Goal: Information Seeking & Learning: Learn about a topic

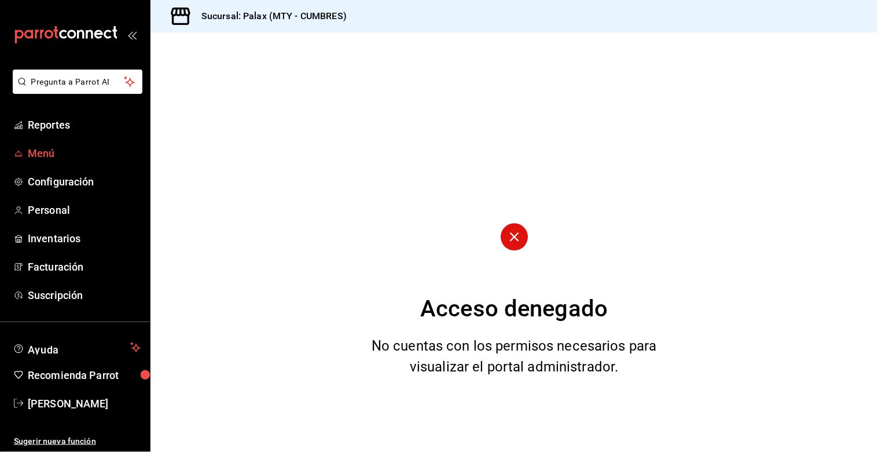
click at [54, 156] on span "Menú" at bounding box center [84, 153] width 113 height 16
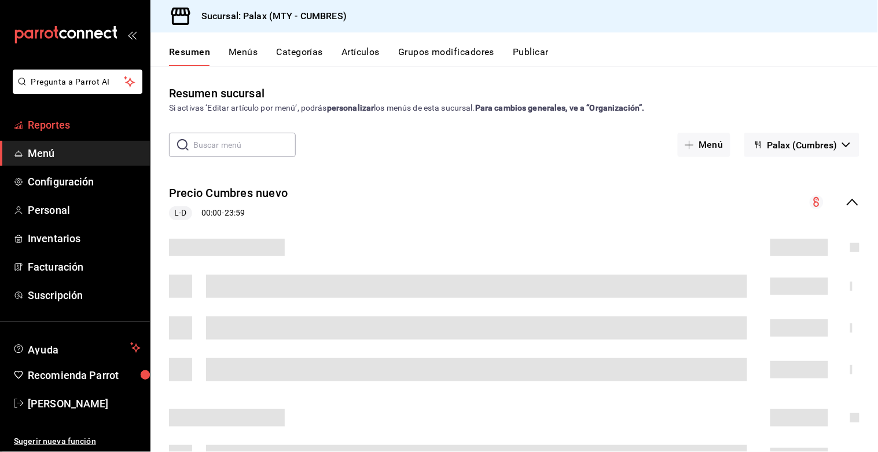
click at [67, 126] on span "Reportes" at bounding box center [84, 125] width 113 height 16
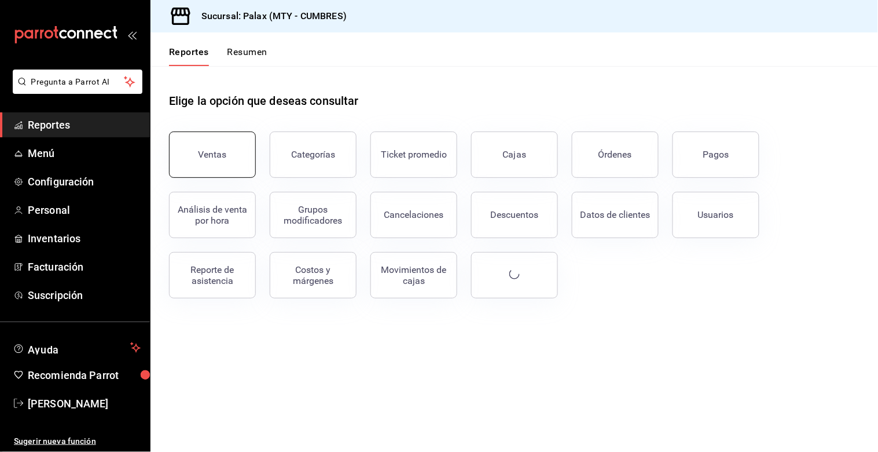
click at [237, 155] on button "Ventas" at bounding box center [212, 154] width 87 height 46
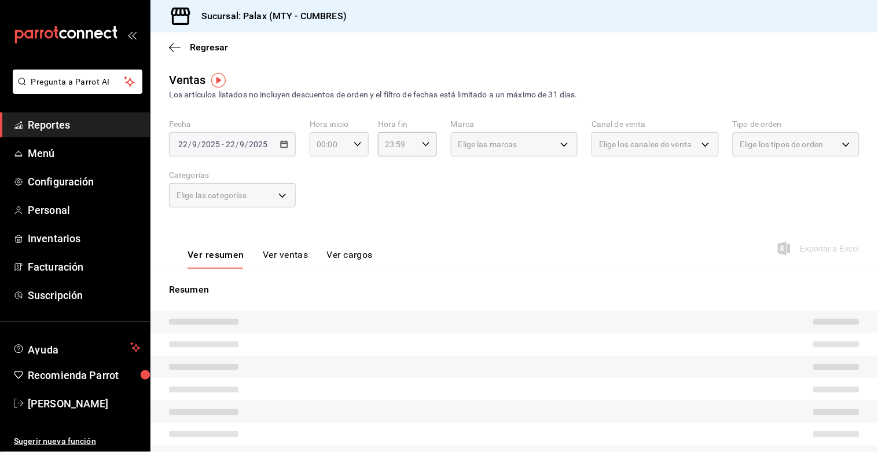
click at [352, 149] on div "00:00 Hora inicio" at bounding box center [339, 144] width 59 height 24
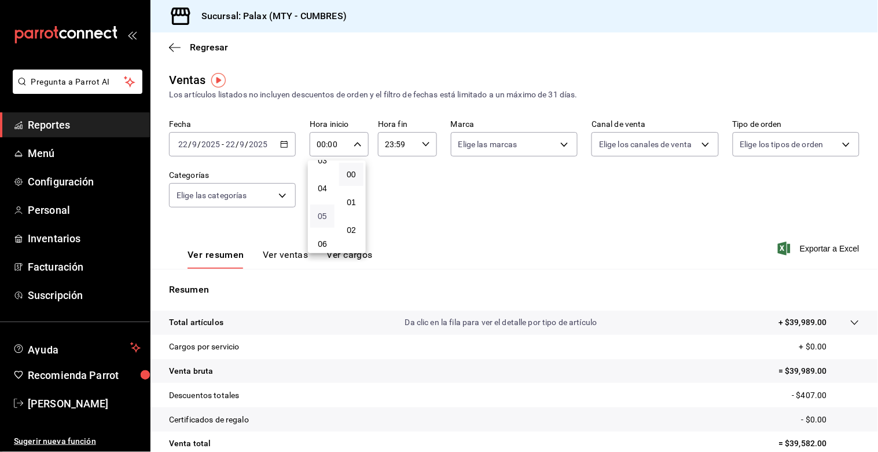
scroll to position [129, 0]
click at [322, 240] on span "07" at bounding box center [322, 240] width 10 height 9
type input "07:00"
click at [421, 148] on div at bounding box center [439, 226] width 878 height 452
click at [422, 148] on icon "button" at bounding box center [426, 144] width 8 height 8
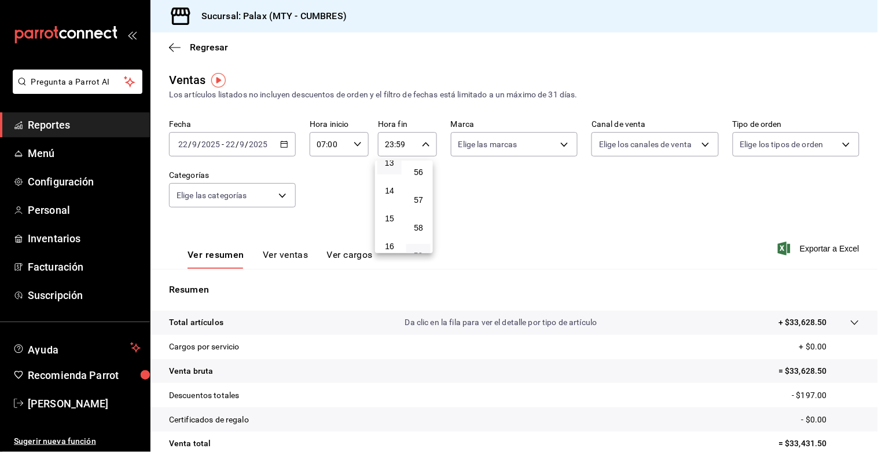
scroll to position [310, 0]
click at [391, 242] on button "14" at bounding box center [389, 252] width 24 height 23
type input "14:59"
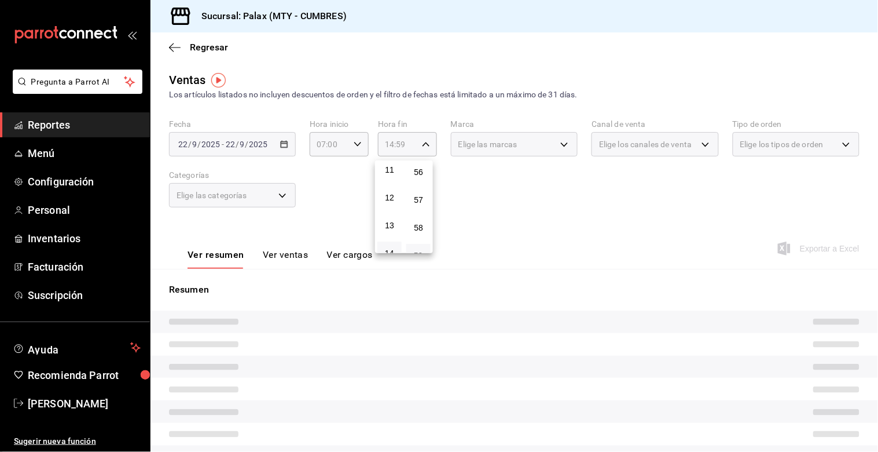
click at [333, 227] on div at bounding box center [439, 226] width 878 height 452
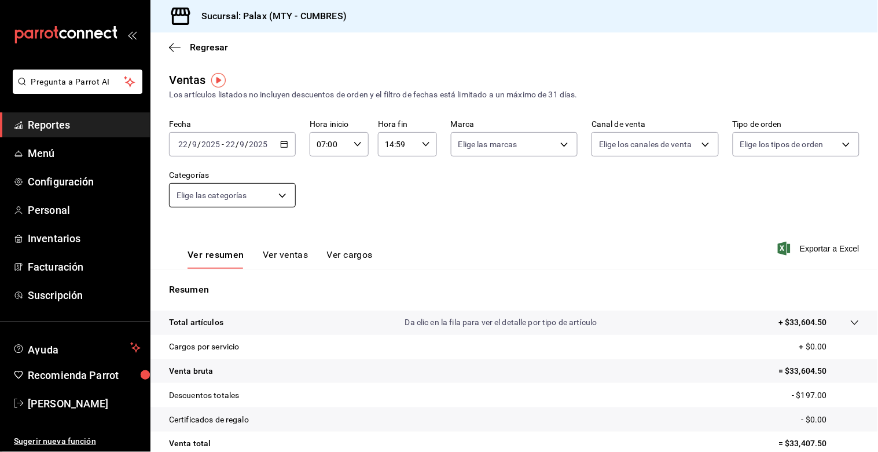
click at [280, 200] on body "Pregunta a Parrot AI Reportes Menú Configuración Personal Inventarios Facturaci…" at bounding box center [439, 226] width 878 height 452
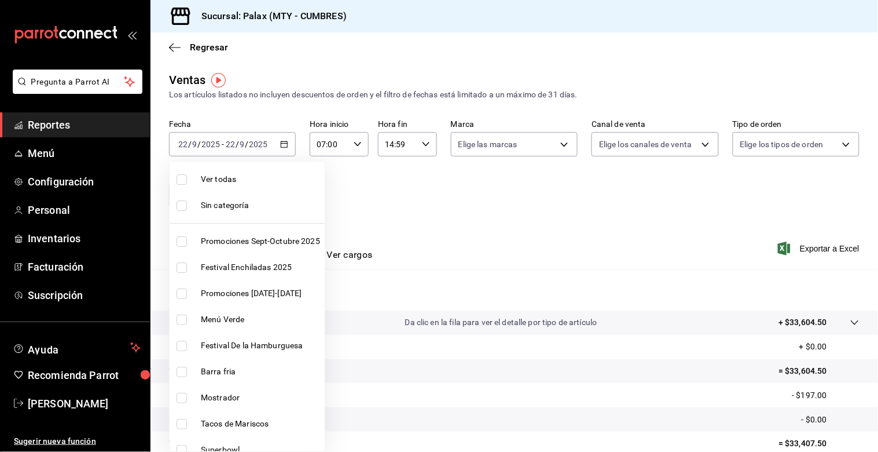
click at [177, 392] on input "checkbox" at bounding box center [182, 397] width 10 height 10
checkbox input "true"
type input "f2dae4ce-bbab-4ca5-92d1-59dc07dbf672"
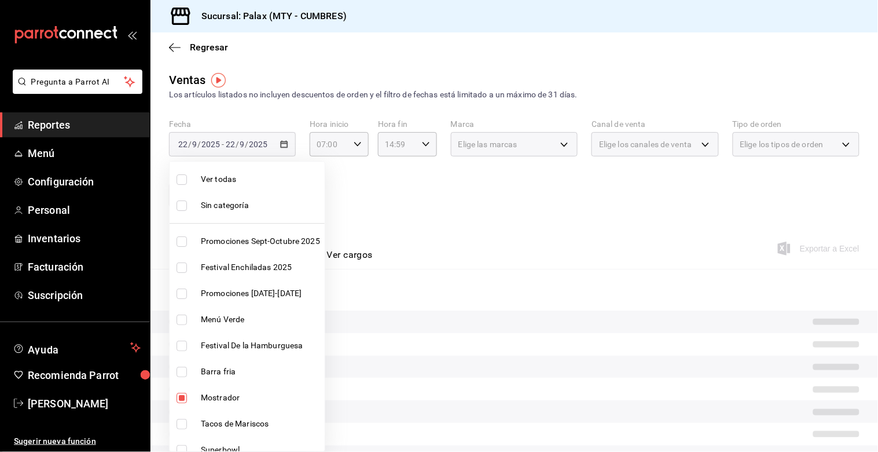
click at [425, 229] on div at bounding box center [439, 226] width 878 height 452
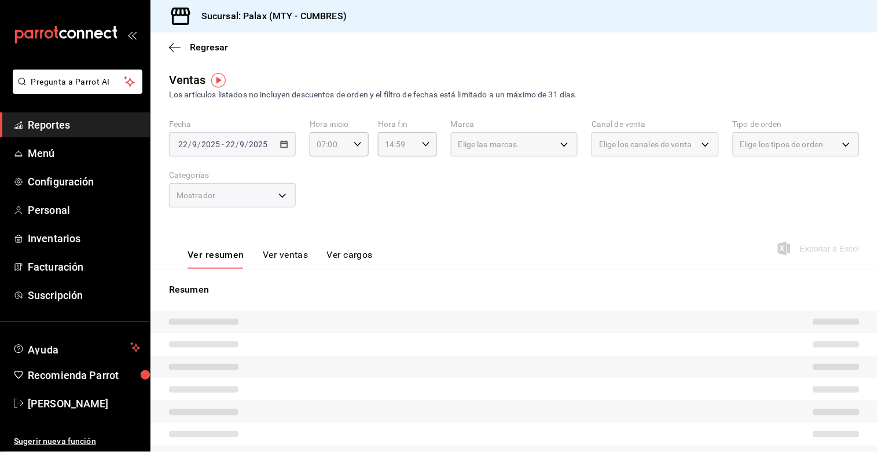
click at [297, 256] on button "Ver ventas" at bounding box center [286, 259] width 46 height 20
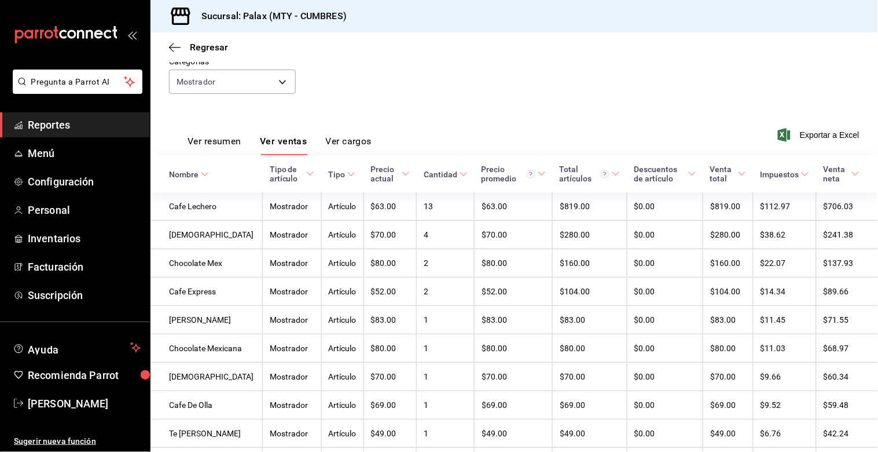
scroll to position [29, 0]
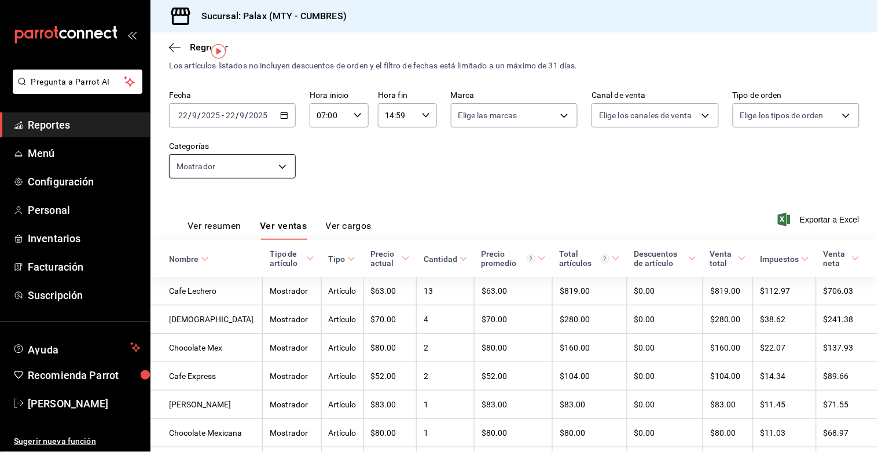
click at [280, 178] on div "Fecha [DATE] [DATE] - [DATE] [DATE] Hora inicio 07:00 Hora inicio Hora fin 14:5…" at bounding box center [514, 141] width 691 height 102
click at [285, 167] on body "Pregunta a Parrot AI Reportes Menú Configuración Personal Inventarios Facturaci…" at bounding box center [439, 226] width 878 height 452
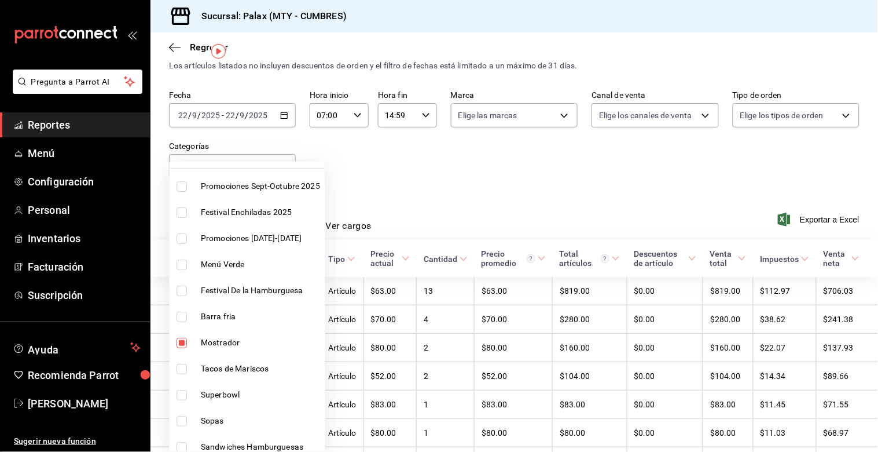
scroll to position [129, 0]
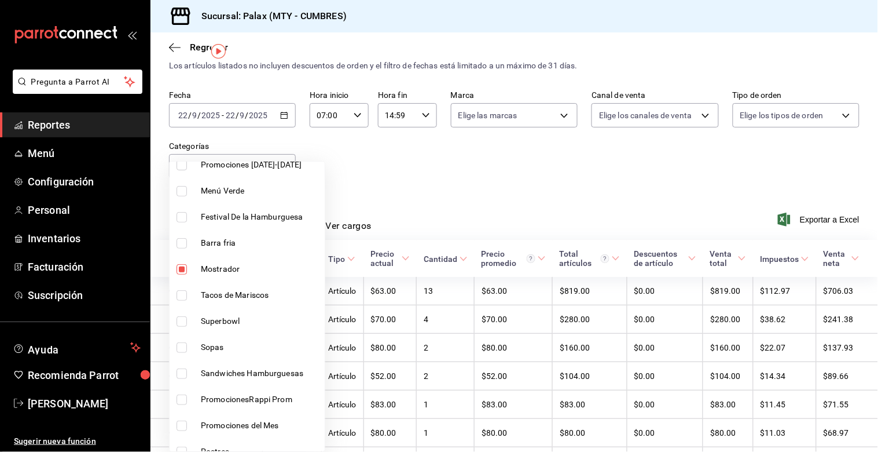
click at [183, 270] on input "checkbox" at bounding box center [182, 269] width 10 height 10
checkbox input "false"
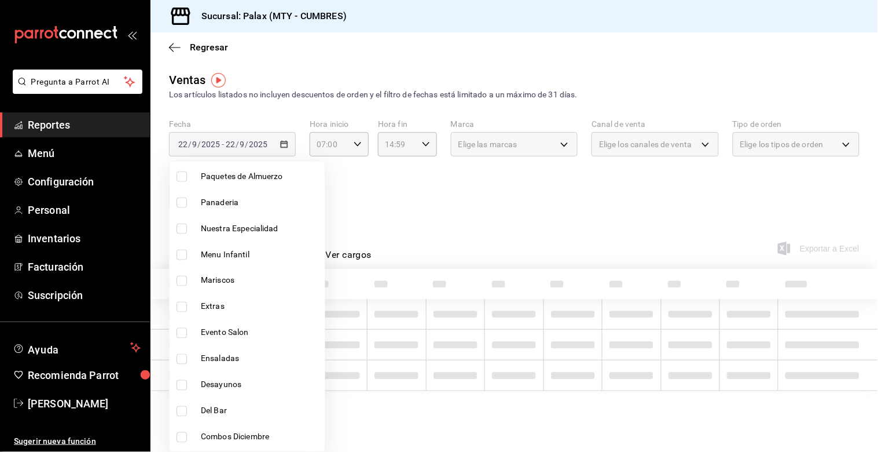
scroll to position [514, 0]
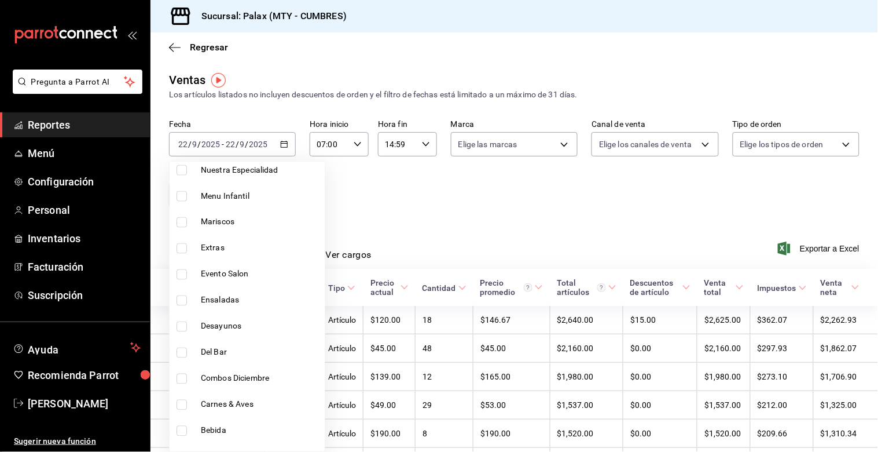
drag, startPoint x: 181, startPoint y: 348, endPoint x: 189, endPoint y: 342, distance: 9.9
click at [181, 349] on input "checkbox" at bounding box center [182, 352] width 10 height 10
checkbox input "true"
type input "5041f980-30f3-428d-be8c-286edc227efb"
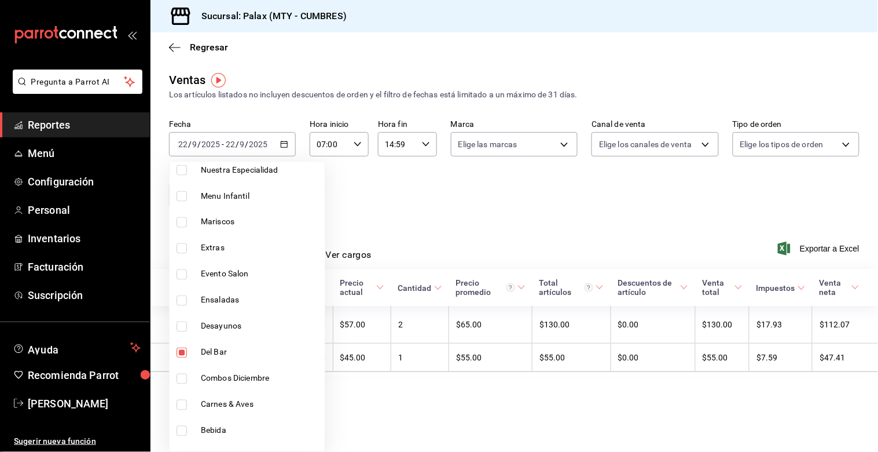
click at [383, 222] on div at bounding box center [439, 226] width 878 height 452
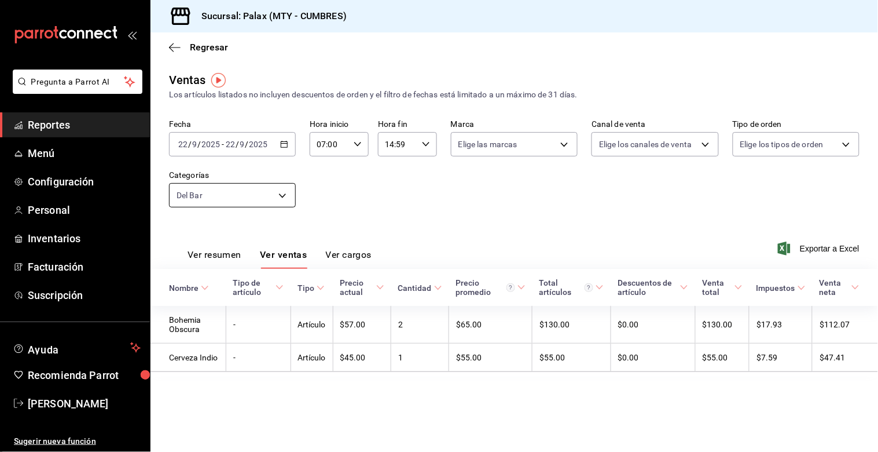
click at [287, 192] on body "Pregunta a Parrot AI Reportes Menú Configuración Personal Inventarios Facturaci…" at bounding box center [439, 226] width 878 height 452
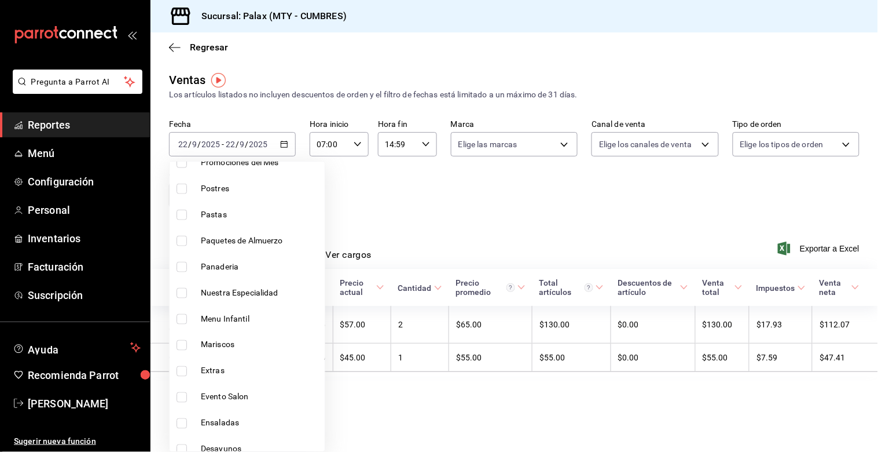
scroll to position [514, 0]
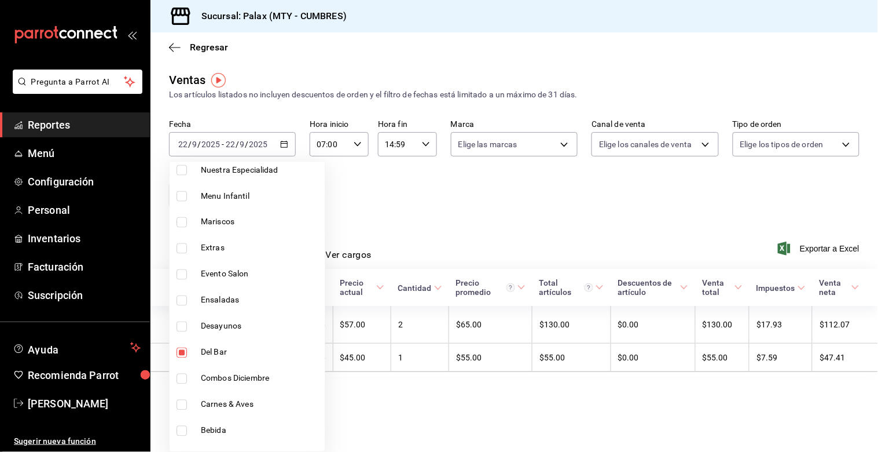
click at [180, 354] on input "checkbox" at bounding box center [182, 352] width 10 height 10
checkbox input "false"
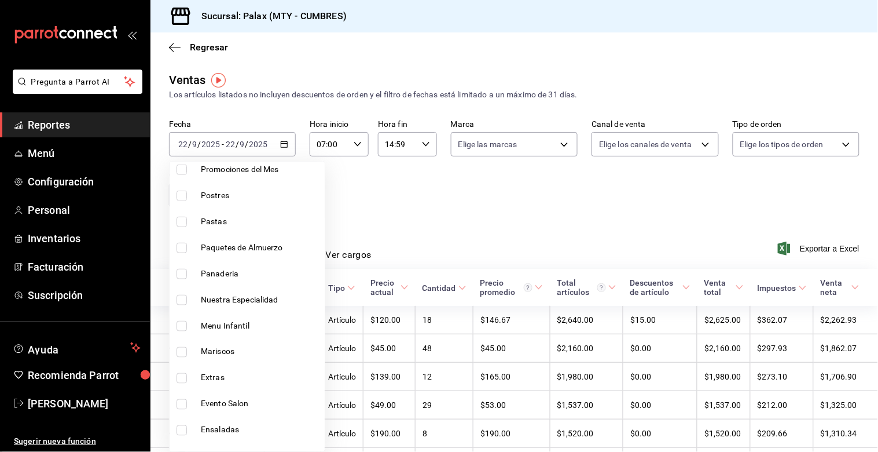
scroll to position [386, 0]
click at [182, 273] on input "checkbox" at bounding box center [182, 272] width 10 height 10
checkbox input "true"
type input "c1857e69-1263-4738-8070-fa69687f0395"
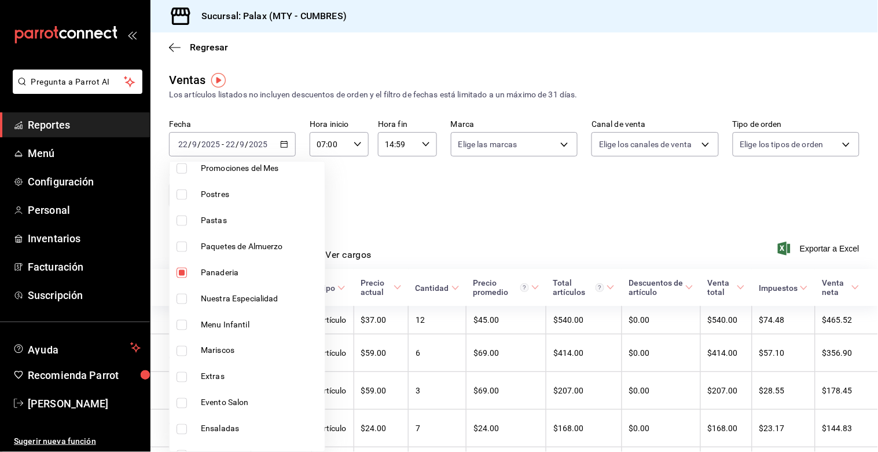
click at [450, 234] on div at bounding box center [439, 226] width 878 height 452
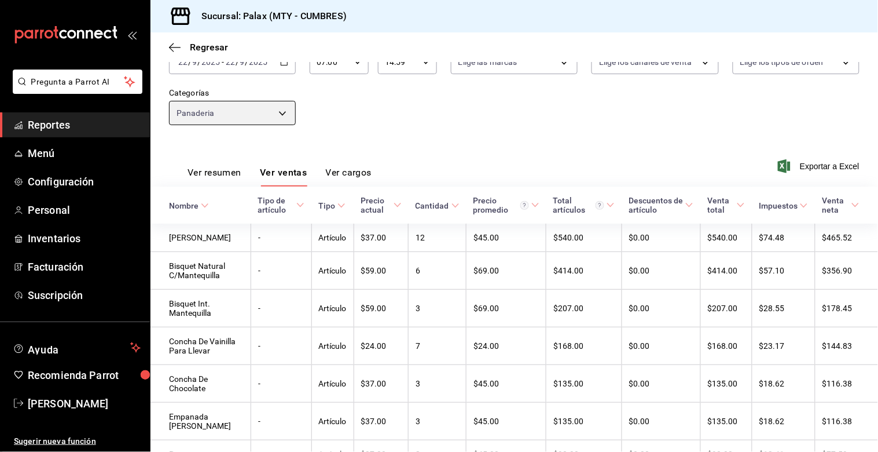
scroll to position [64, 0]
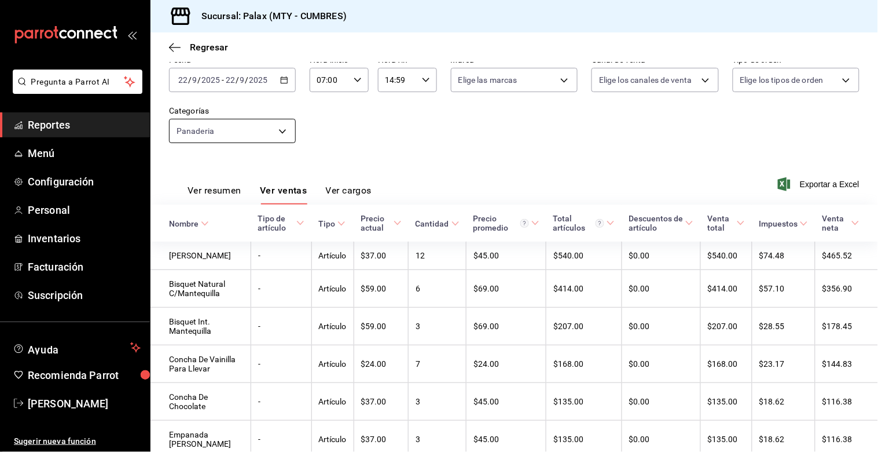
click at [280, 141] on body "Pregunta a Parrot AI Reportes Menú Configuración Personal Inventarios Facturaci…" at bounding box center [439, 226] width 878 height 452
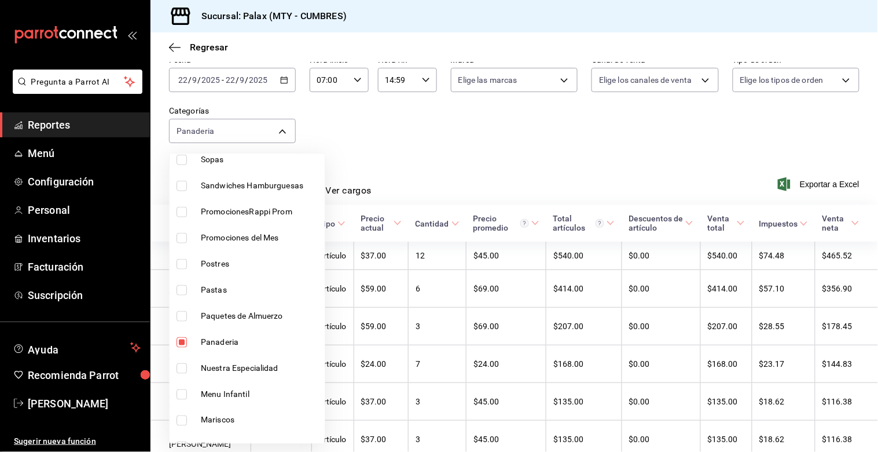
scroll to position [386, 0]
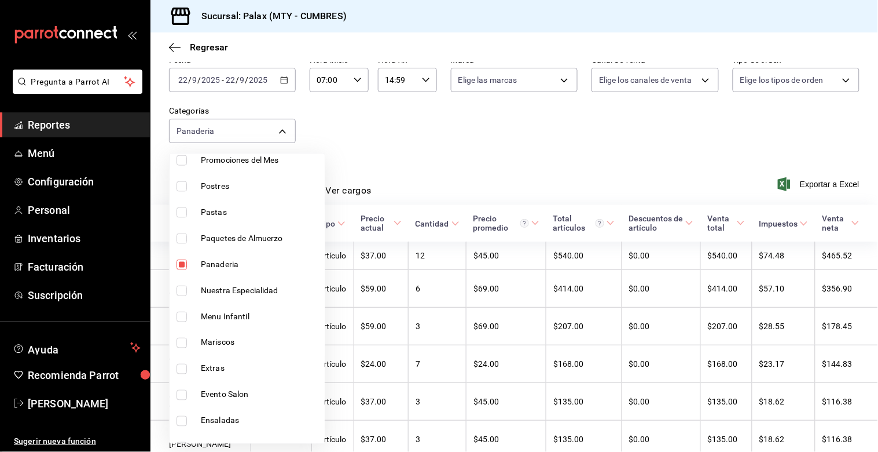
click at [181, 264] on input "checkbox" at bounding box center [182, 264] width 10 height 10
checkbox input "false"
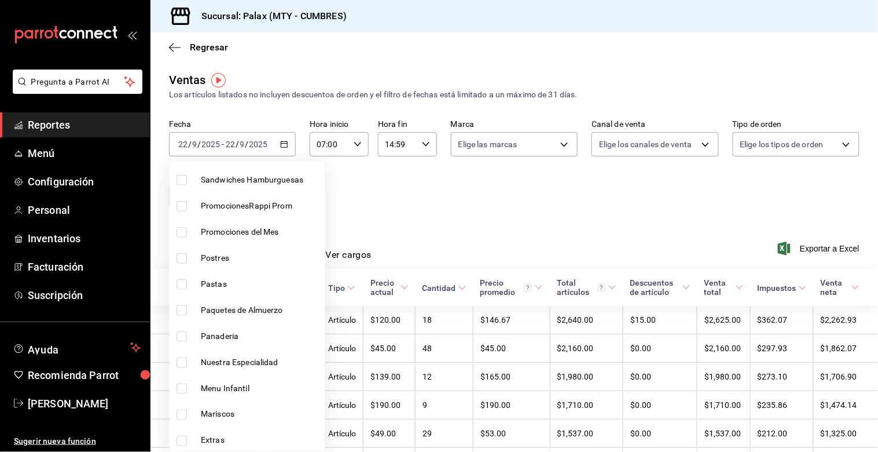
scroll to position [321, 0]
click at [181, 263] on li "Postres" at bounding box center [247, 258] width 155 height 26
type input "6970ed2c-64d9-4fee-a1ac-8fe23c7e63ab"
checkbox input "true"
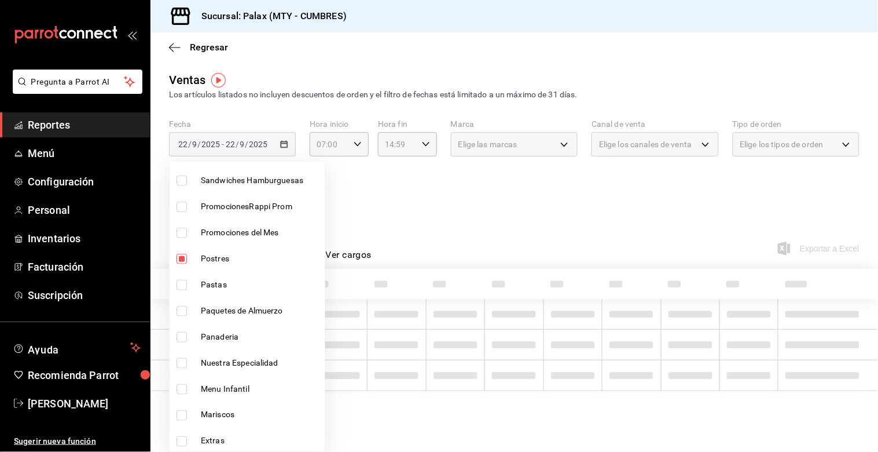
click at [399, 205] on div at bounding box center [439, 226] width 878 height 452
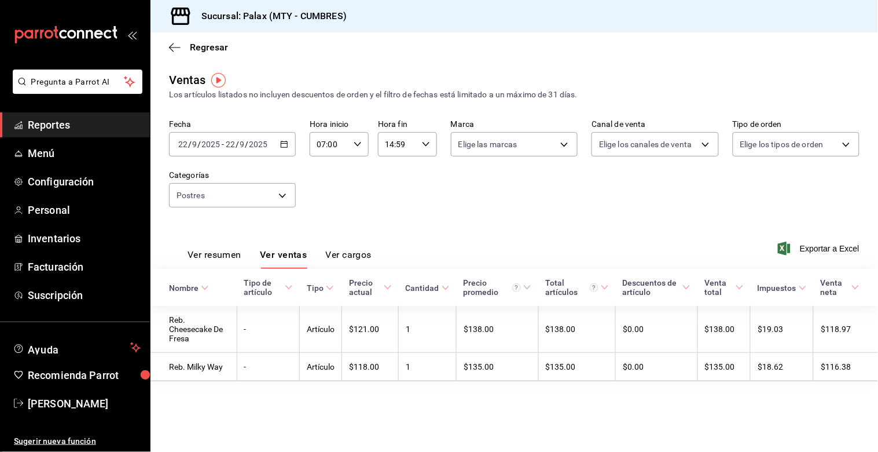
click at [867, 3] on div "Sucursal: Palax (MTY - CUMBRES)" at bounding box center [515, 16] width 728 height 32
